Goal: Check status: Check status

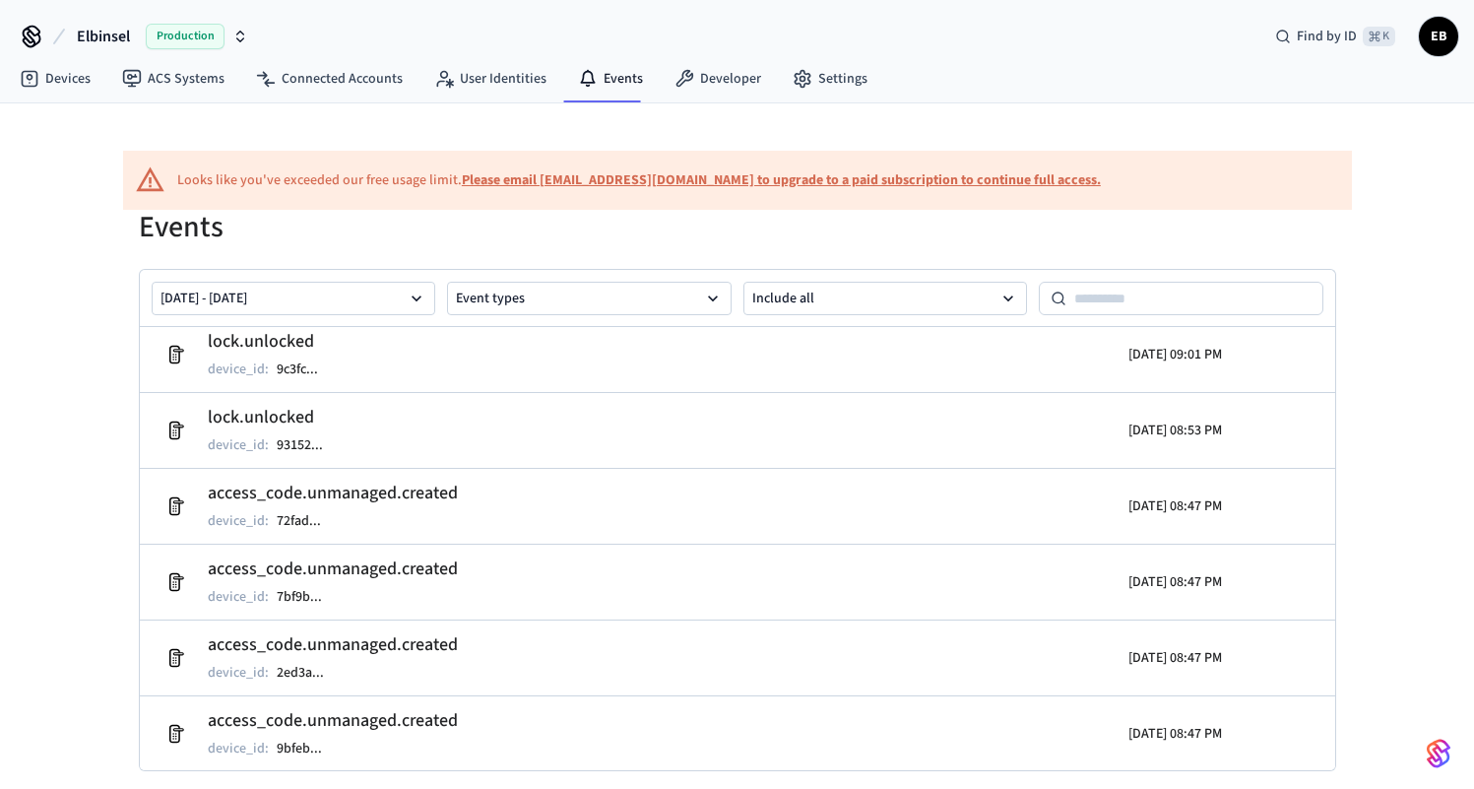
scroll to position [460, 0]
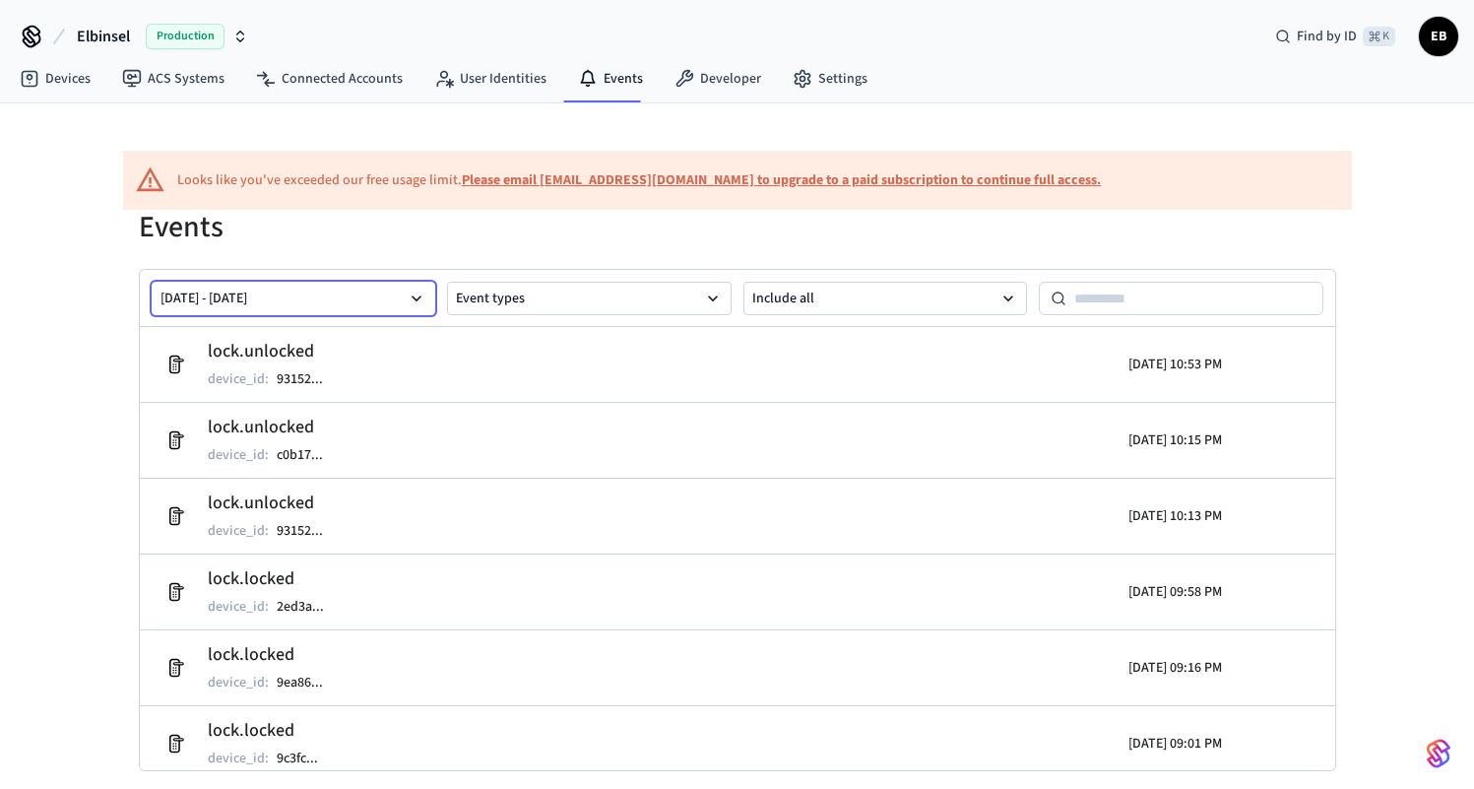
click at [419, 298] on icon "button" at bounding box center [417, 298] width 20 height 20
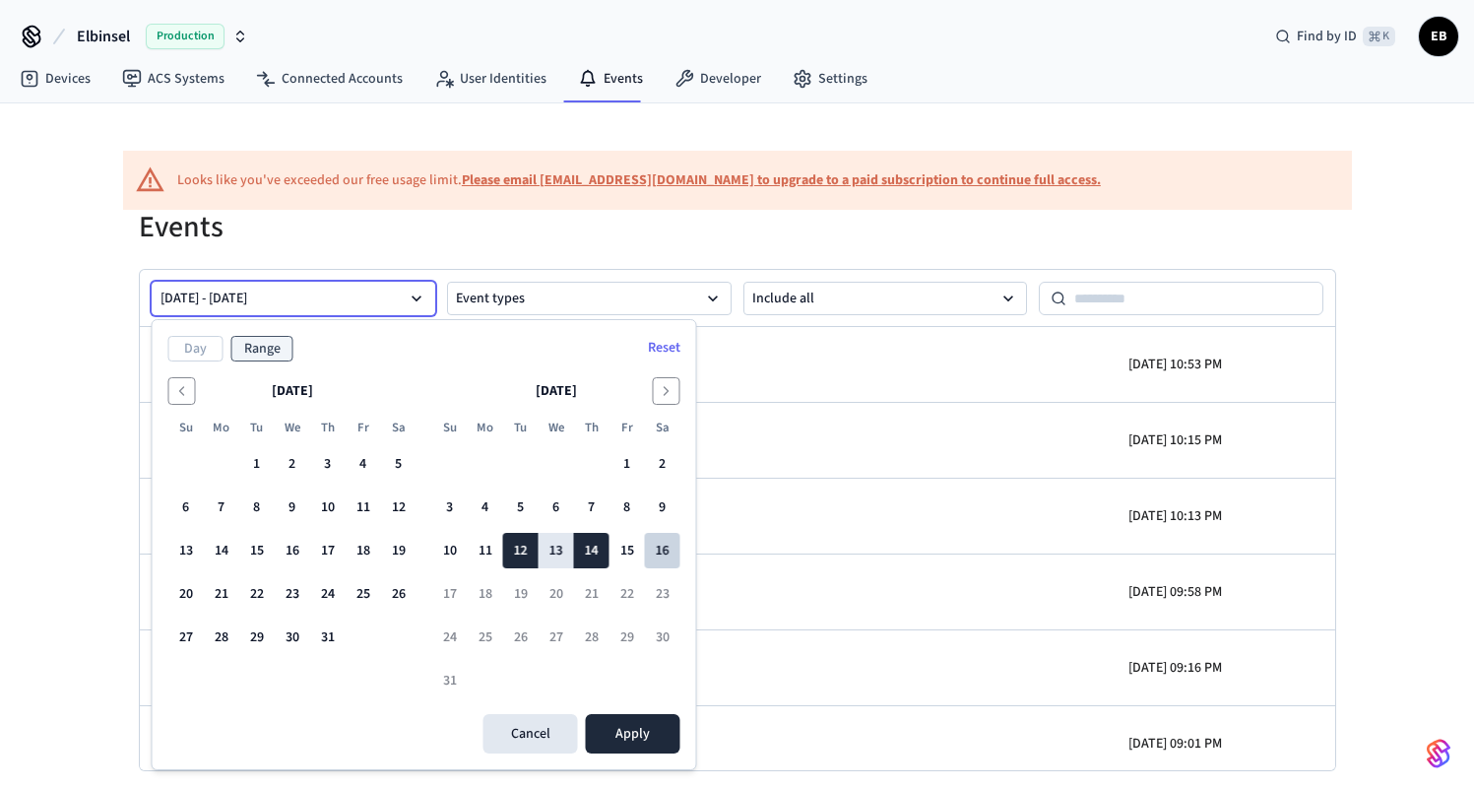
click at [666, 551] on button "16" at bounding box center [662, 550] width 35 height 35
click at [593, 551] on button "14" at bounding box center [591, 550] width 35 height 35
click at [667, 563] on button "16" at bounding box center [662, 550] width 35 height 35
click at [648, 733] on button "Apply" at bounding box center [633, 733] width 95 height 39
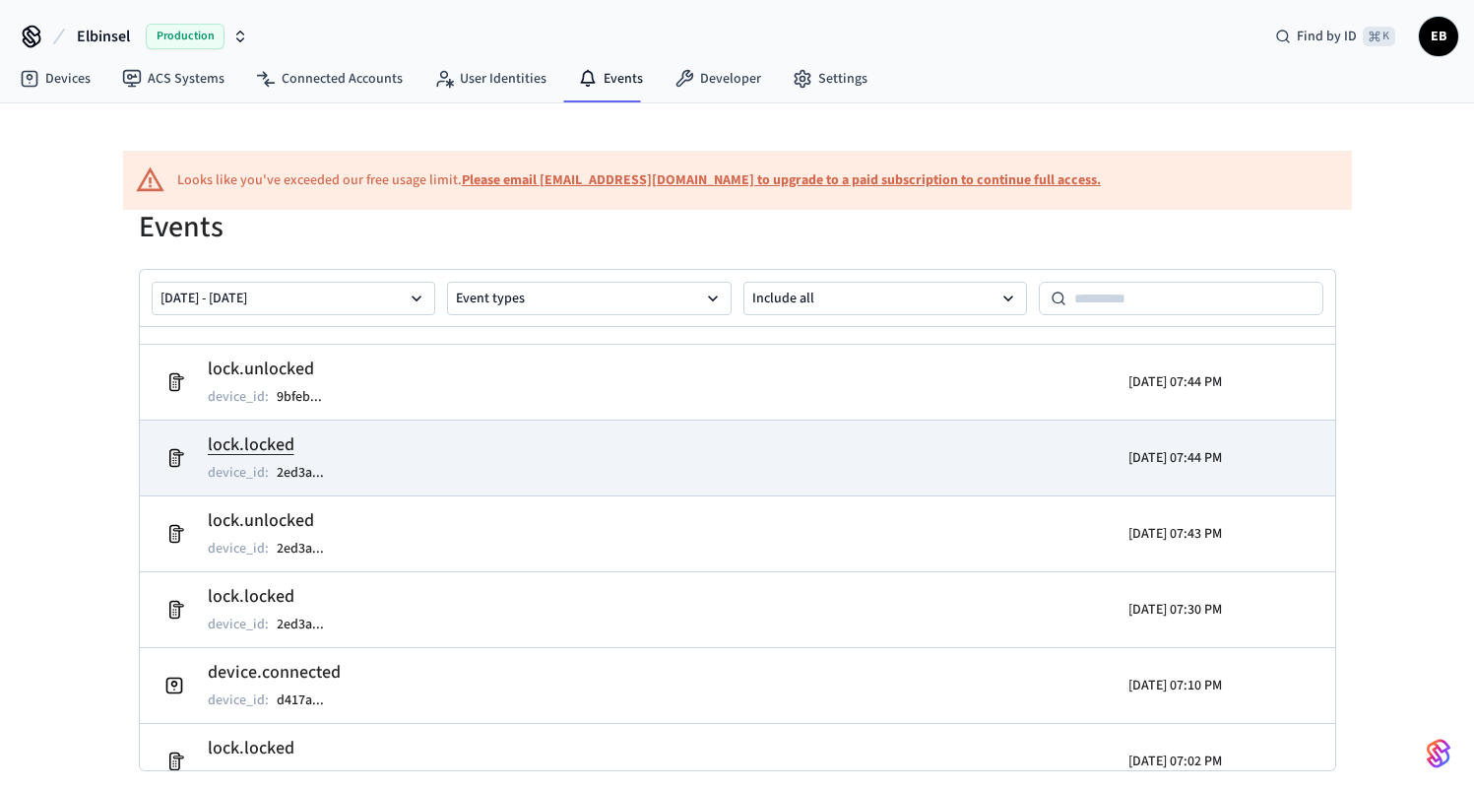
scroll to position [5702, 0]
